Goal: Navigation & Orientation: Find specific page/section

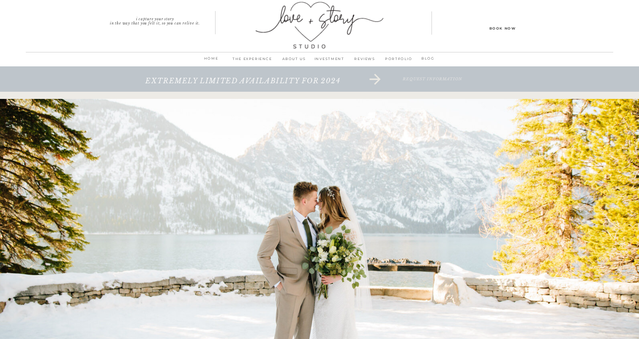
click at [325, 59] on p "INVESTMENT" at bounding box center [328, 61] width 35 height 12
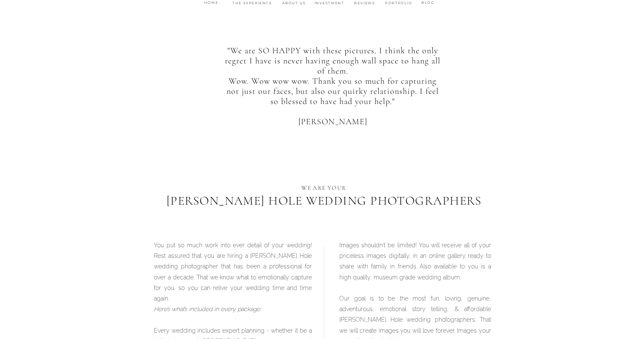
scroll to position [5, 0]
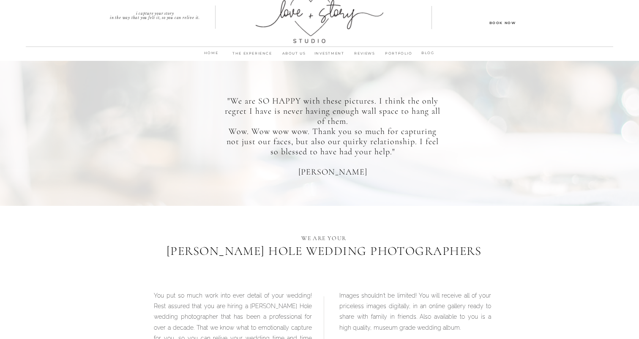
click at [392, 52] on p "PORTFOLIO" at bounding box center [398, 56] width 33 height 12
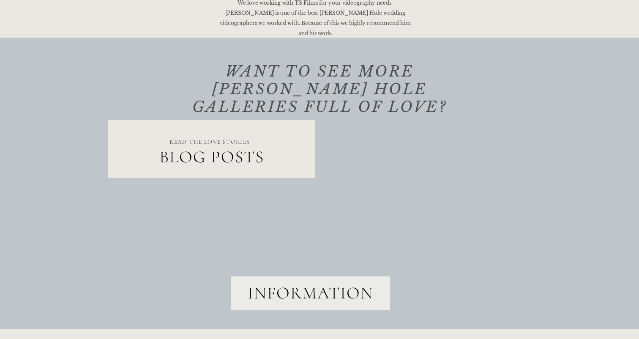
scroll to position [714, 0]
